Goal: Information Seeking & Learning: Learn about a topic

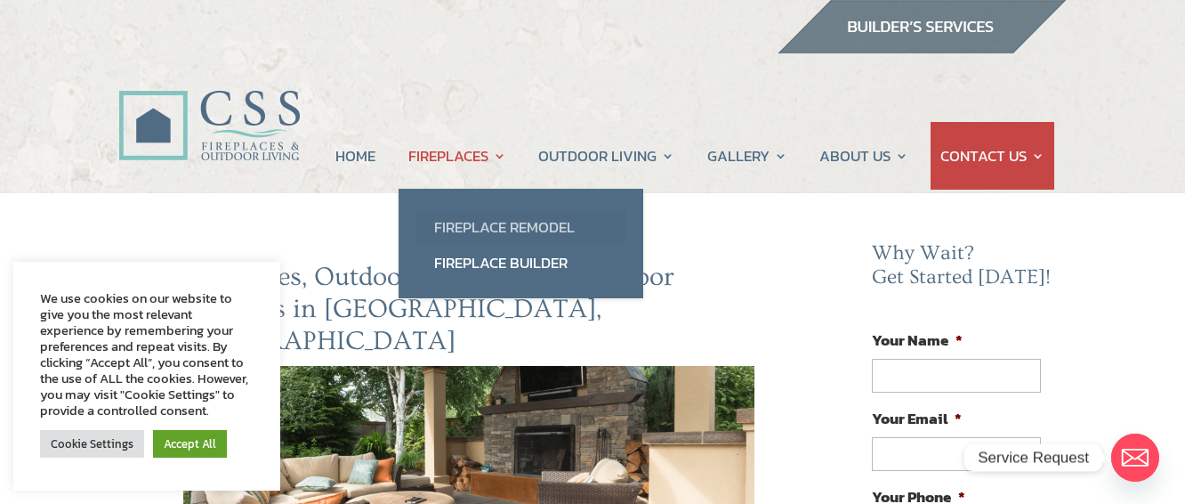
click at [506, 232] on link "Fireplace Remodel" at bounding box center [521, 227] width 209 height 36
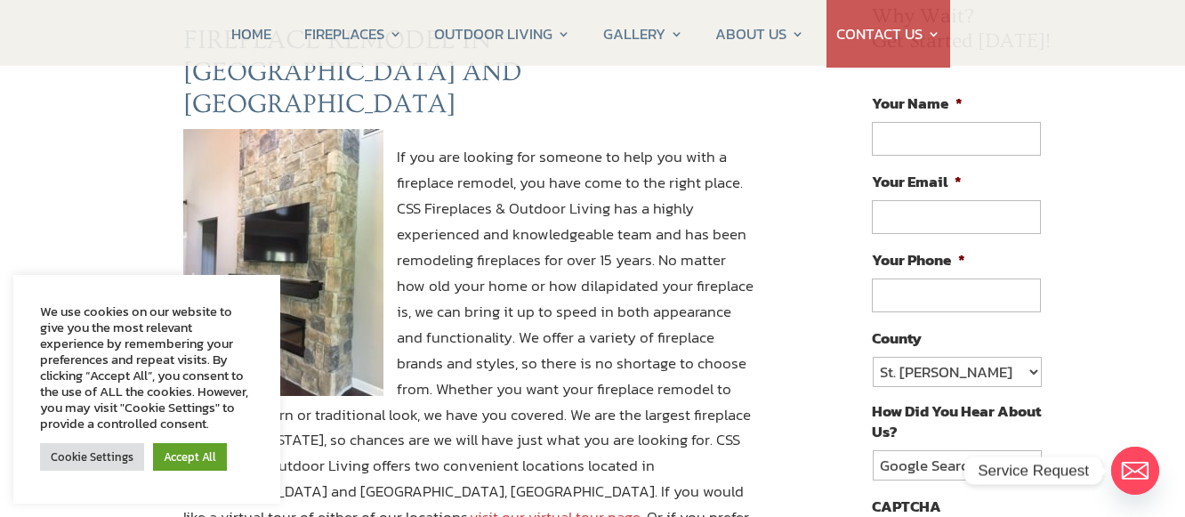
scroll to position [267, 0]
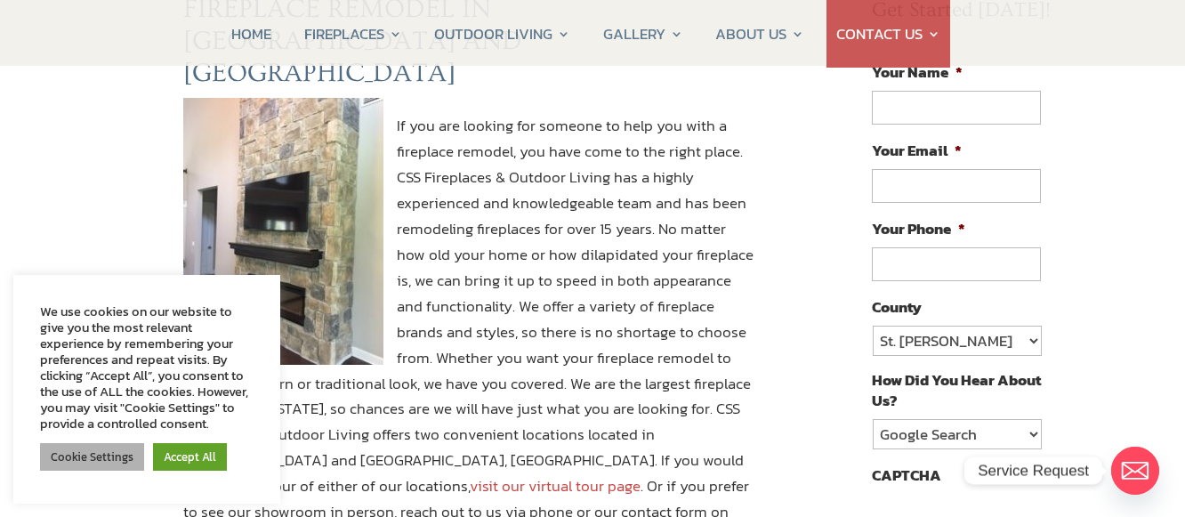
click at [123, 458] on link "Cookie Settings" at bounding box center [92, 457] width 104 height 28
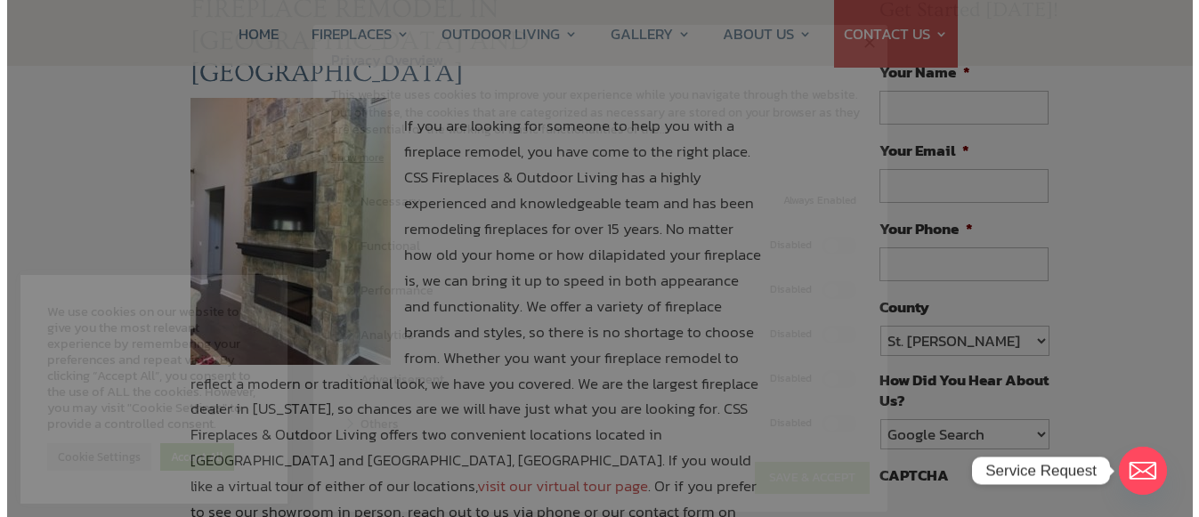
scroll to position [268, 0]
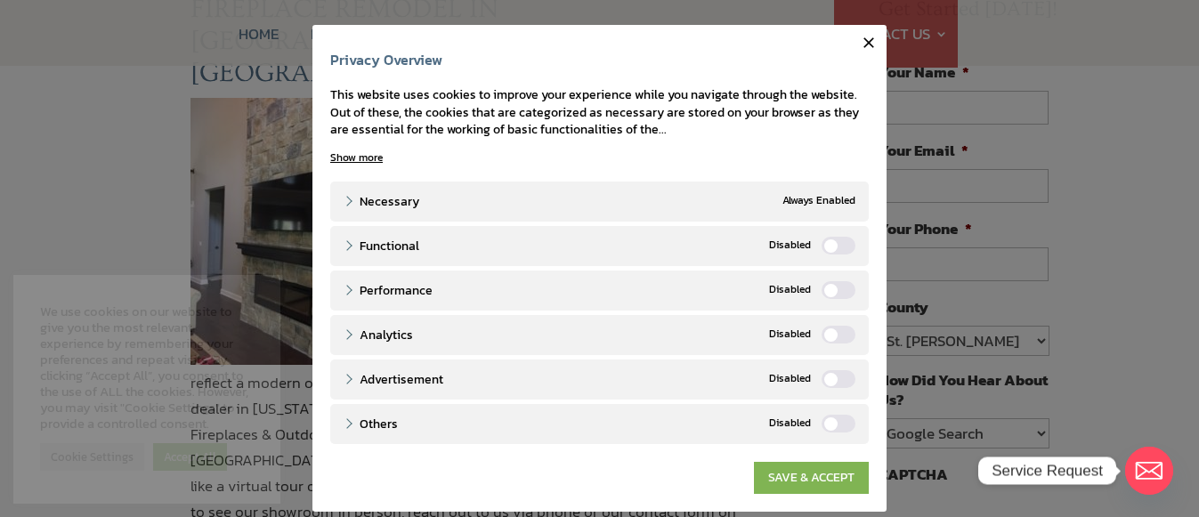
click at [804, 473] on link "SAVE & ACCEPT" at bounding box center [811, 478] width 115 height 32
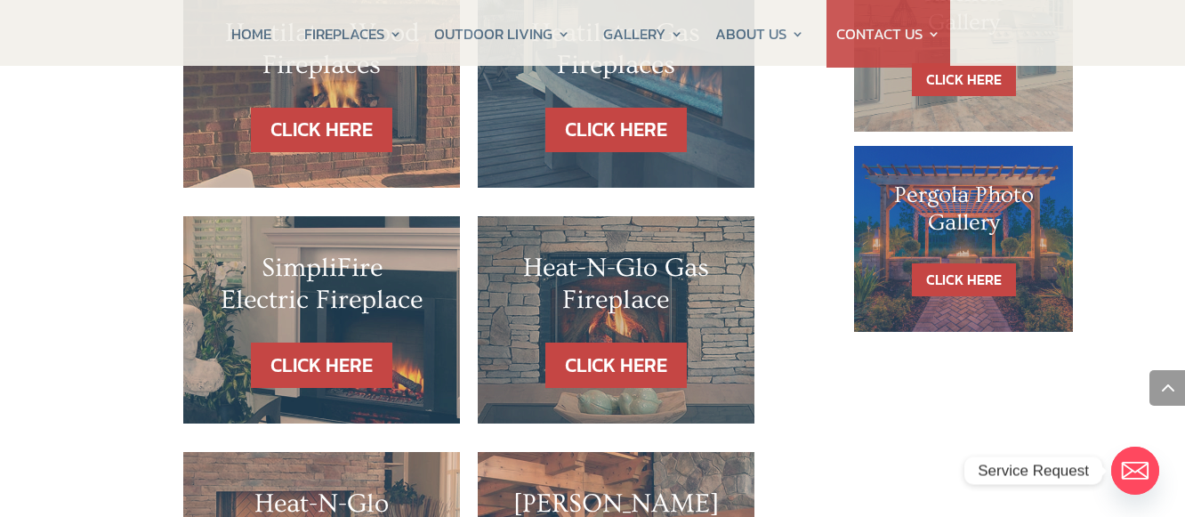
scroll to position [1246, 0]
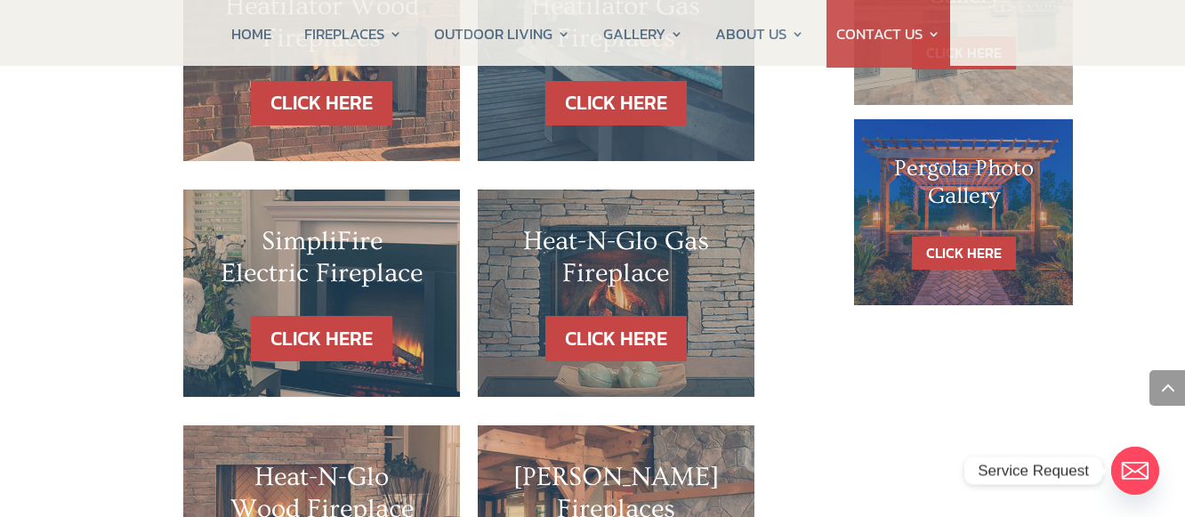
click at [361, 225] on h2 "SimpliFire Electric Fireplace" at bounding box center [322, 261] width 206 height 73
click at [345, 316] on link "CLICK HERE" at bounding box center [322, 338] width 155 height 45
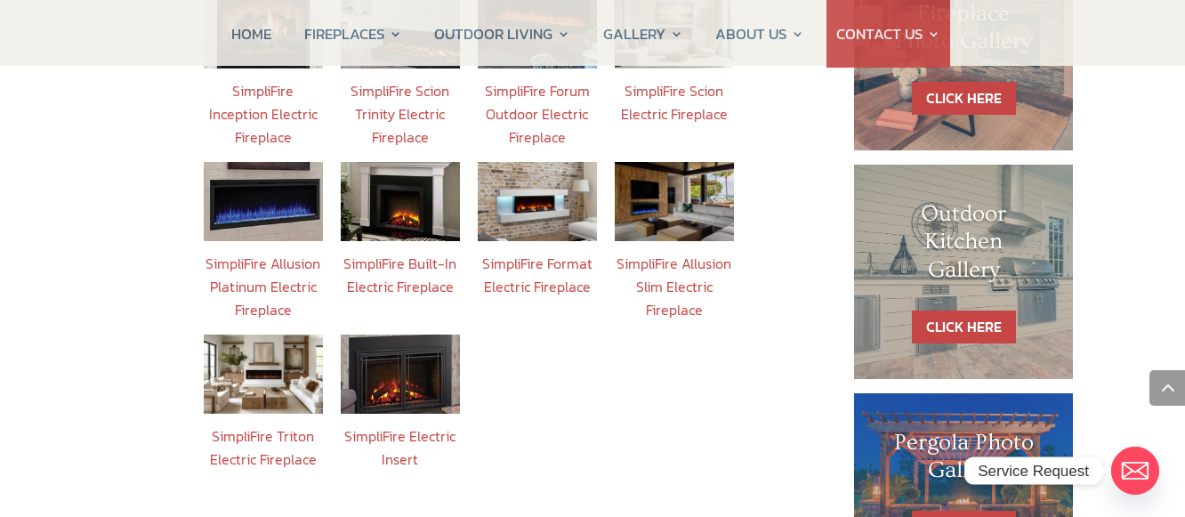
scroll to position [979, 0]
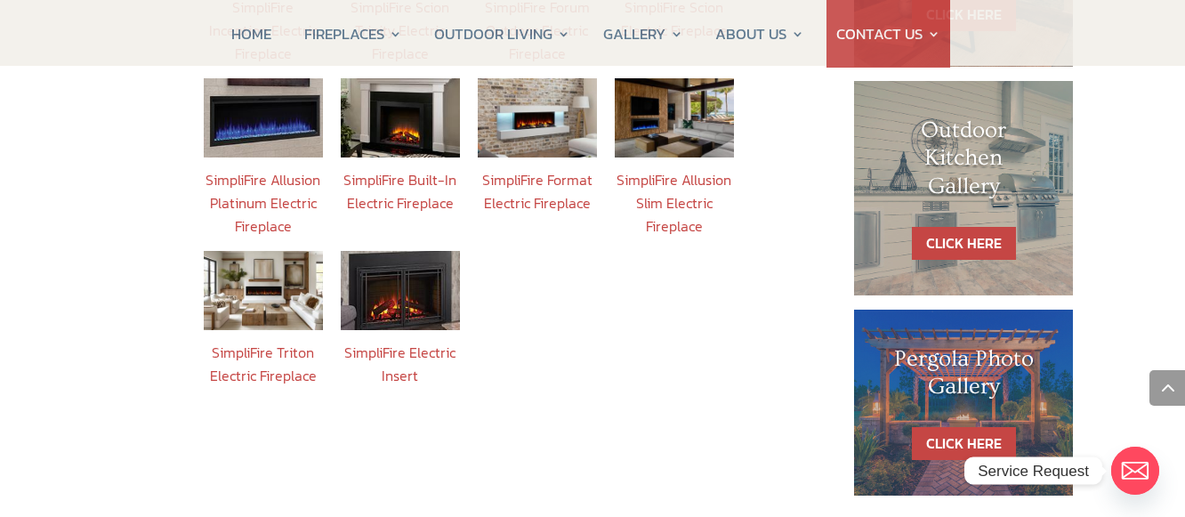
click at [407, 342] on link "SimpliFire Electric Insert" at bounding box center [399, 364] width 111 height 44
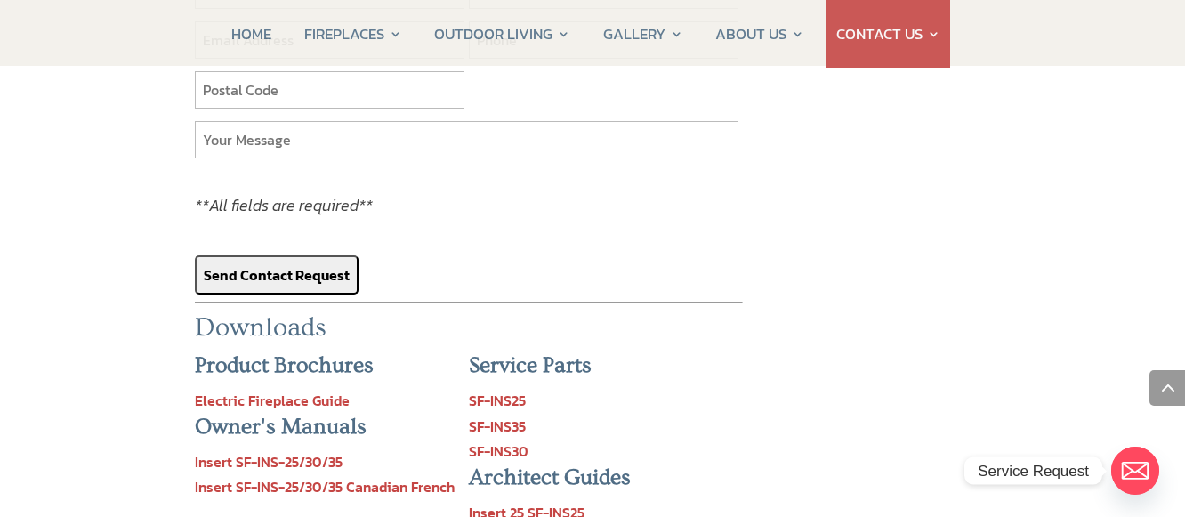
scroll to position [1691, 0]
click at [268, 388] on link "Electric Fireplace Guide" at bounding box center [272, 398] width 155 height 21
